Goal: Check status: Check status

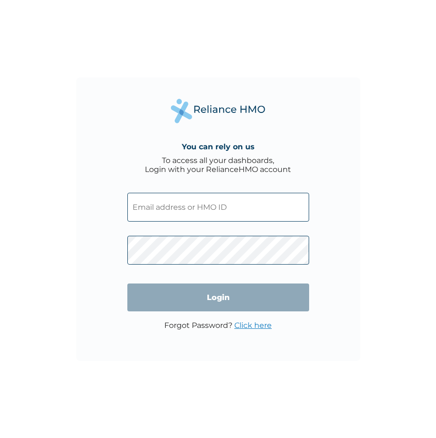
click at [198, 205] on input "text" at bounding box center [218, 207] width 182 height 29
type input "[EMAIL_ADDRESS][DOMAIN_NAME]"
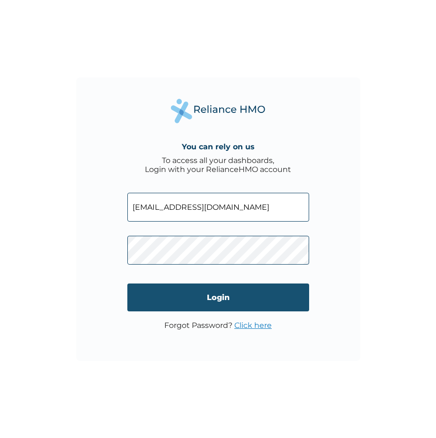
click at [200, 293] on input "Login" at bounding box center [218, 298] width 182 height 28
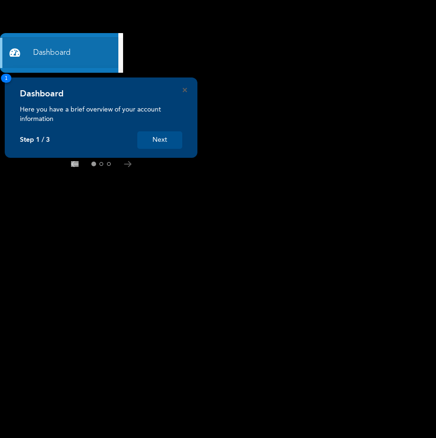
click at [167, 137] on button "Next" at bounding box center [159, 140] width 45 height 18
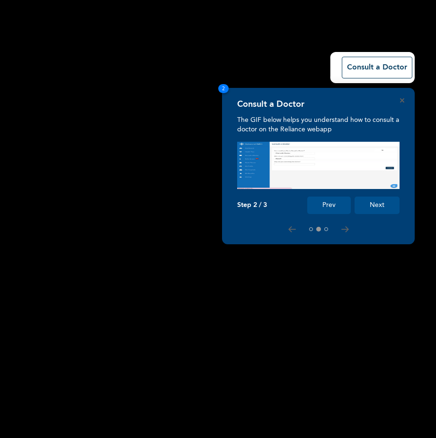
click at [376, 205] on button "Next" at bounding box center [376, 206] width 45 height 18
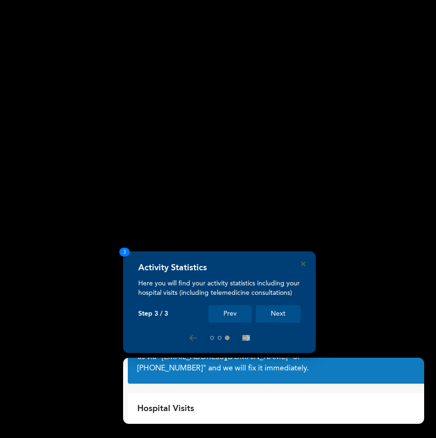
scroll to position [31, 0]
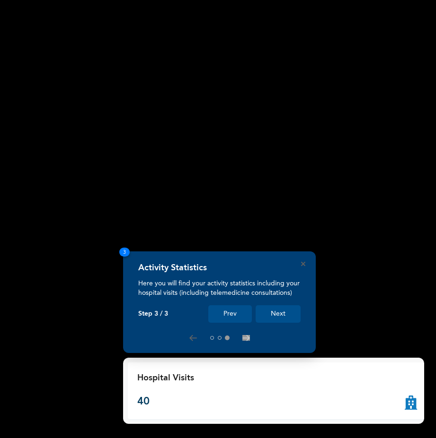
click at [271, 313] on button "Next" at bounding box center [277, 315] width 45 height 18
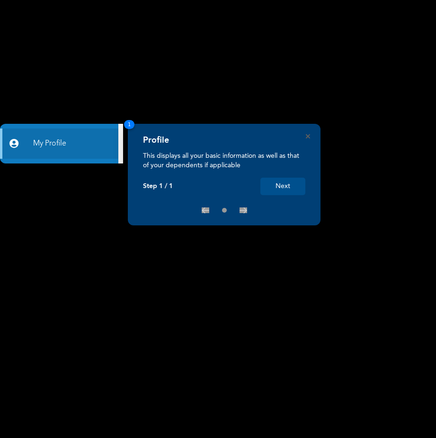
click at [277, 187] on button "Next" at bounding box center [282, 187] width 45 height 18
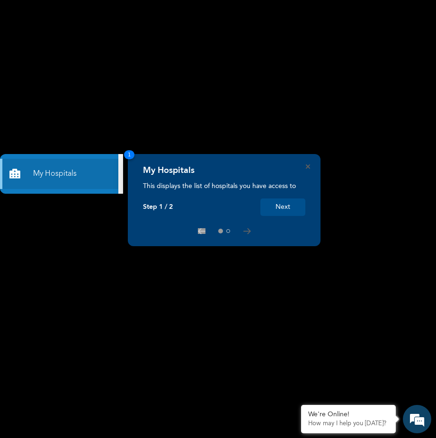
click at [279, 208] on button "Next" at bounding box center [282, 208] width 45 height 18
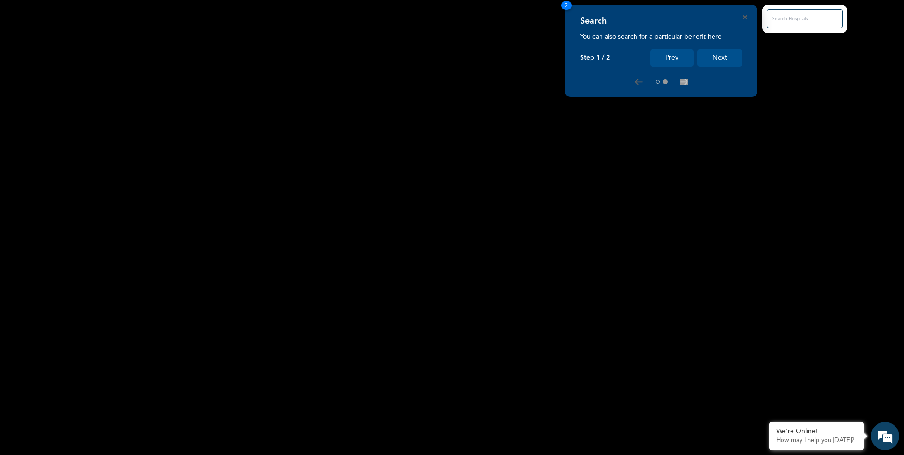
click at [435, 59] on button "Next" at bounding box center [720, 58] width 45 height 18
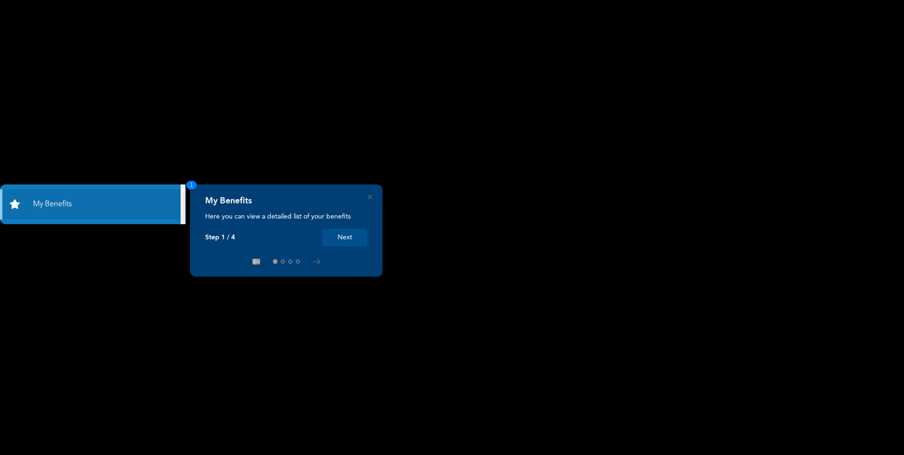
click at [337, 238] on button "Next" at bounding box center [345, 238] width 45 height 18
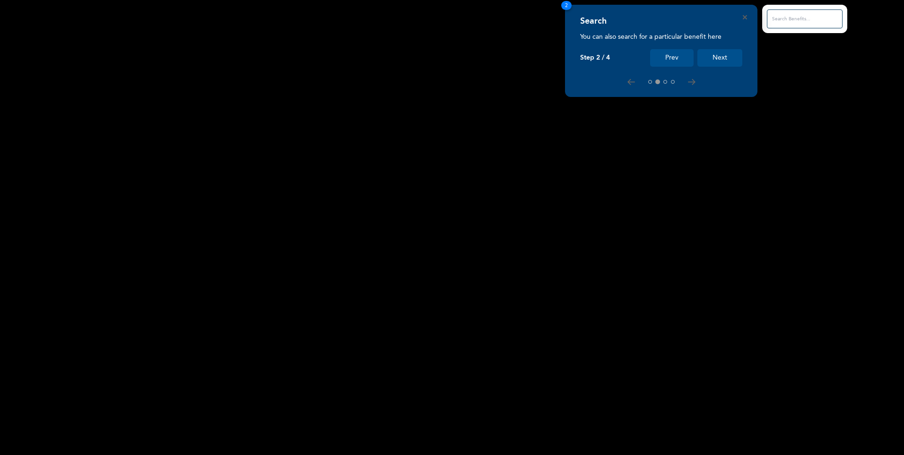
click at [719, 61] on button "Next" at bounding box center [720, 58] width 45 height 18
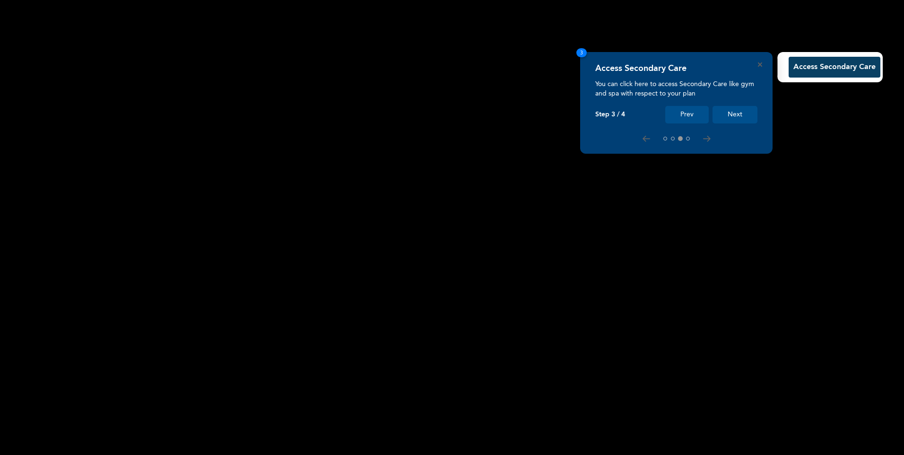
click at [732, 111] on button "Next" at bounding box center [735, 115] width 45 height 18
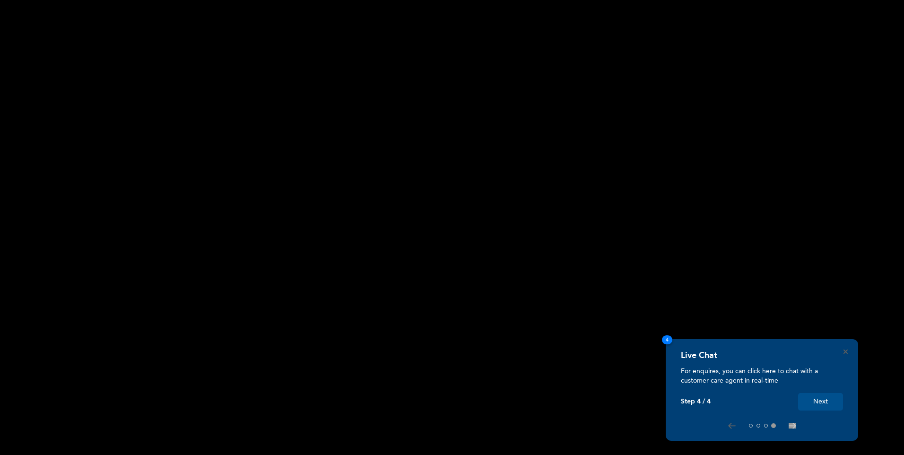
click at [821, 407] on button "Next" at bounding box center [820, 402] width 45 height 18
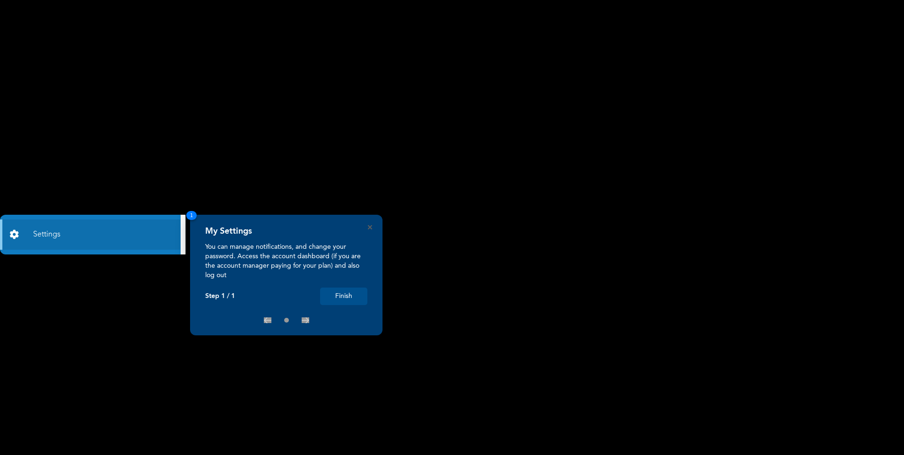
click at [353, 295] on button "Finish" at bounding box center [343, 297] width 47 height 18
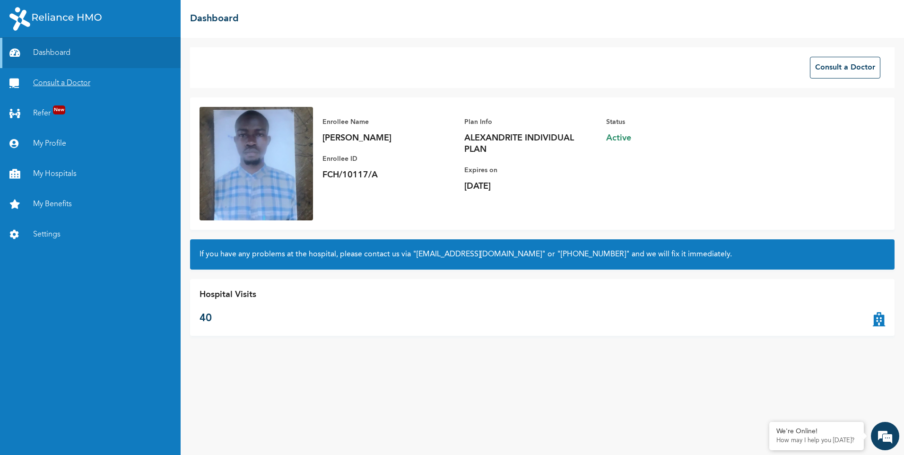
click at [70, 84] on link "Consult a Doctor" at bounding box center [90, 83] width 181 height 30
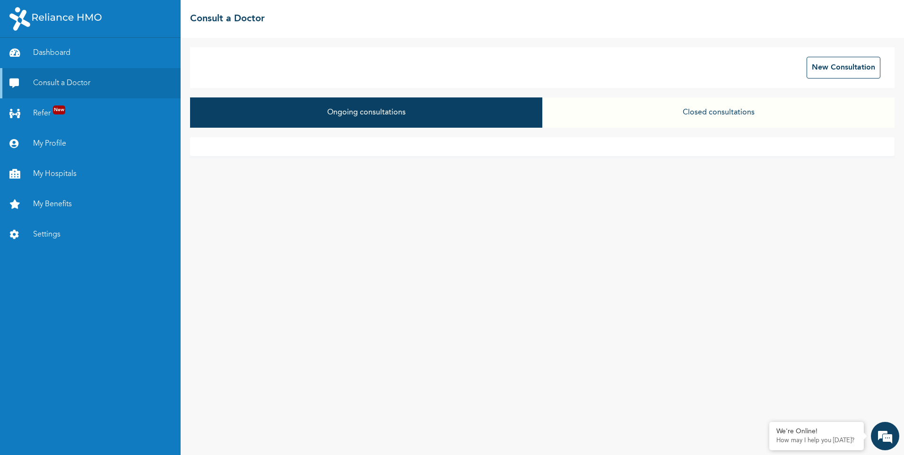
click at [682, 118] on button "Closed consultations" at bounding box center [719, 112] width 352 height 30
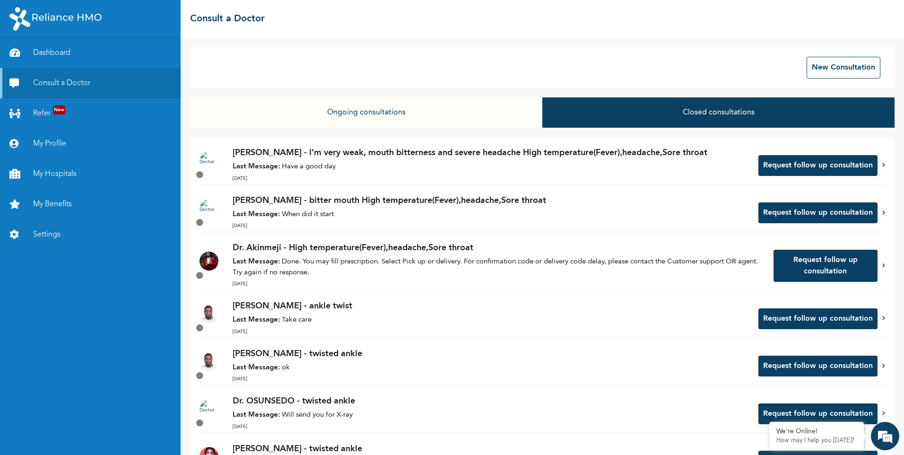
click at [424, 169] on p "Last Message: Have a good day" at bounding box center [491, 167] width 517 height 11
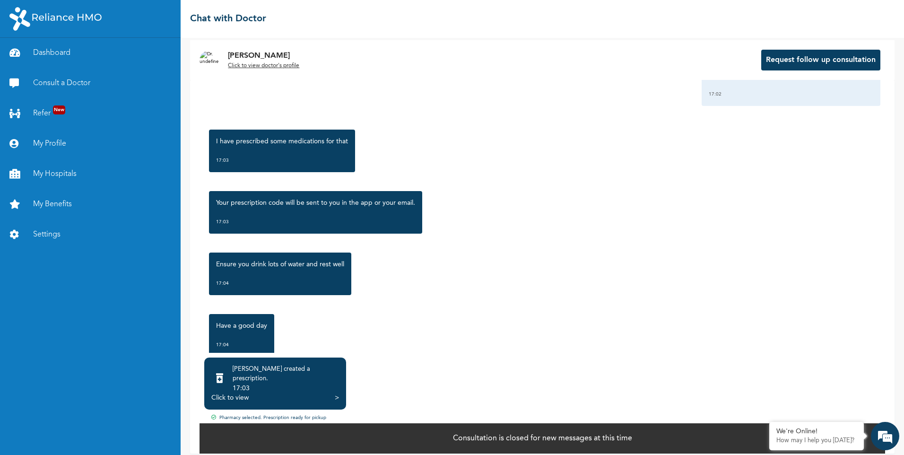
scroll to position [1016, 0]
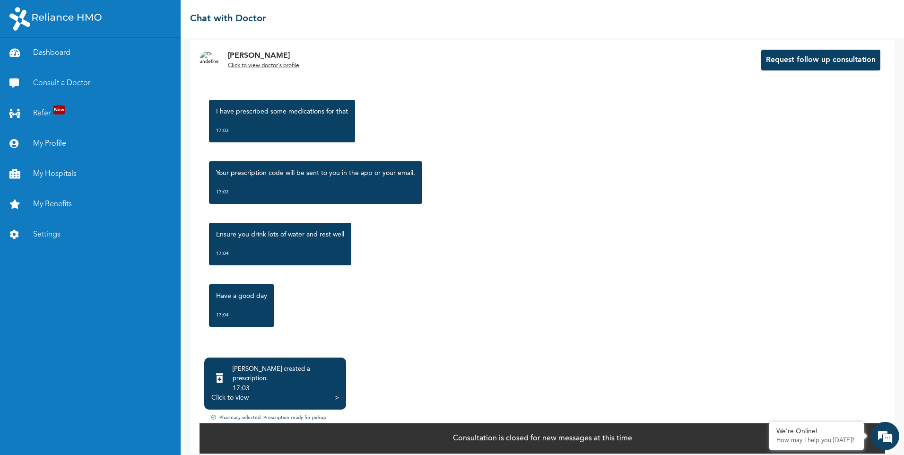
click at [284, 414] on div "Pharmacy selected. Prescription ready for pickup" at bounding box center [543, 418] width 686 height 8
click at [228, 393] on div "Click to view" at bounding box center [229, 397] width 37 height 9
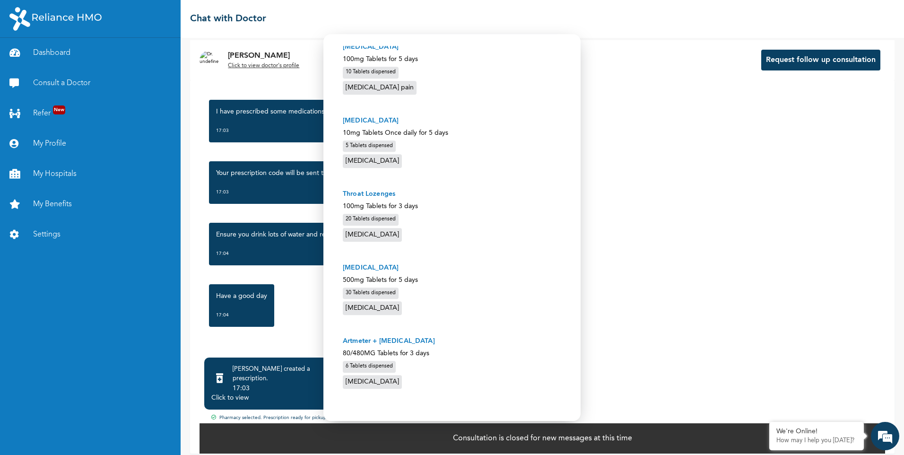
scroll to position [209, 0]
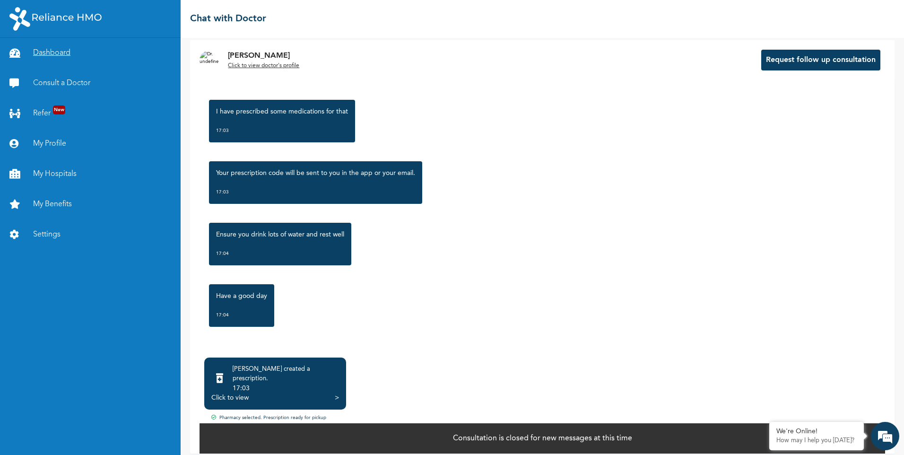
click at [74, 56] on link "Dashboard" at bounding box center [90, 53] width 181 height 30
